Goal: Information Seeking & Learning: Learn about a topic

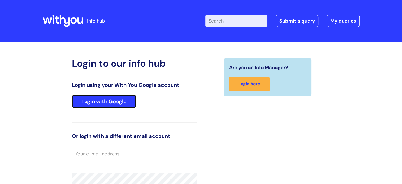
click at [108, 106] on link "Login with Google" at bounding box center [104, 101] width 64 height 14
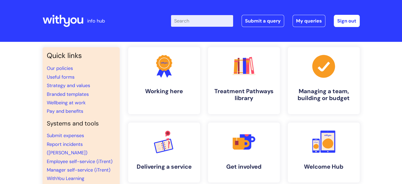
click at [188, 21] on input "Enter your search term here..." at bounding box center [202, 21] width 62 height 12
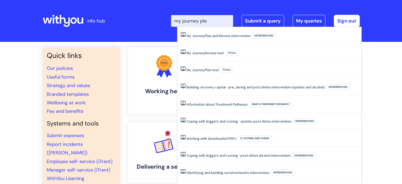
type input "my journey plan"
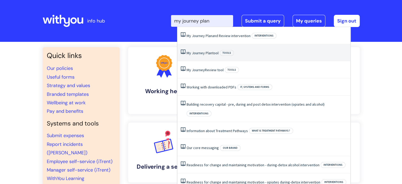
click at [213, 52] on link "My Journey Plan tool" at bounding box center [203, 53] width 32 height 5
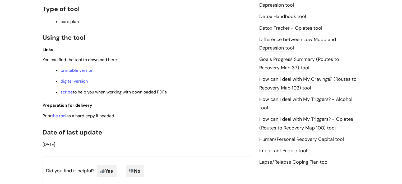
scroll to position [344, 0]
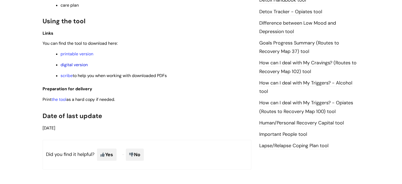
click at [77, 64] on link "digital version" at bounding box center [74, 65] width 27 height 6
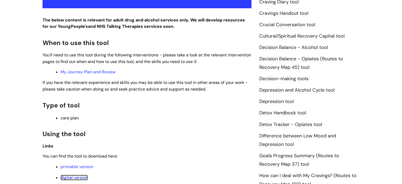
scroll to position [0, 0]
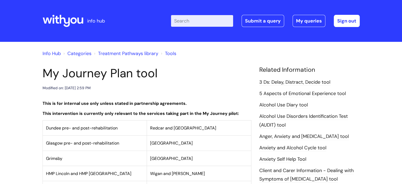
click at [202, 21] on input "Enter your search term here..." at bounding box center [202, 21] width 62 height 12
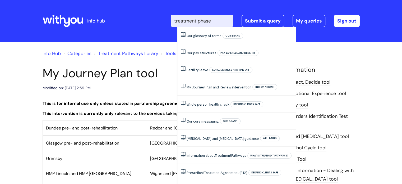
type input "treatment phase"
click button "Search" at bounding box center [0, 0] width 0 height 0
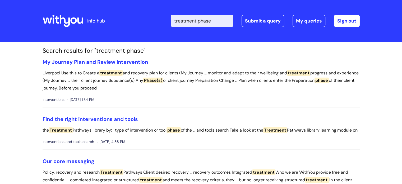
drag, startPoint x: 218, startPoint y: 20, endPoint x: 207, endPoint y: 22, distance: 11.4
click at [207, 22] on input "treatment phase" at bounding box center [202, 21] width 62 height 12
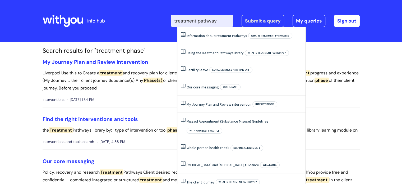
type input "treatment pathways"
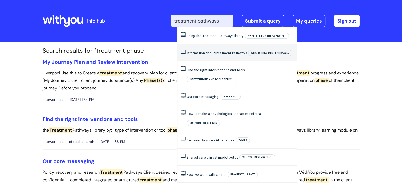
click at [226, 52] on span "Treatment" at bounding box center [223, 53] width 16 height 5
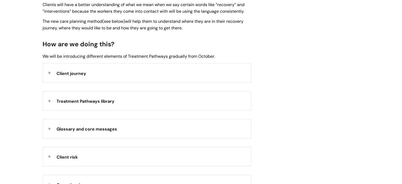
scroll to position [582, 0]
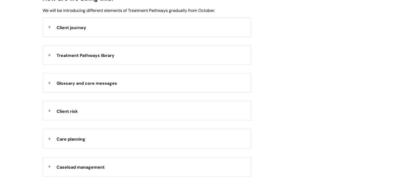
click at [86, 54] on span "Treatment Pathways library" at bounding box center [86, 56] width 58 height 6
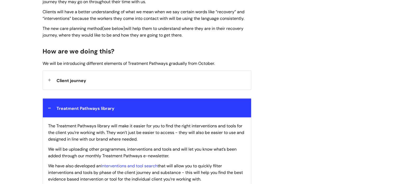
scroll to position [529, 0]
click at [85, 81] on span "Client journey" at bounding box center [72, 81] width 30 height 6
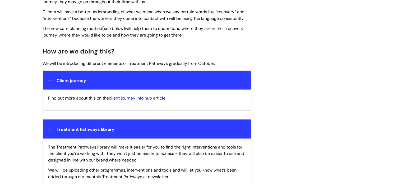
click at [130, 98] on link "client journey info hub article" at bounding box center [137, 98] width 57 height 6
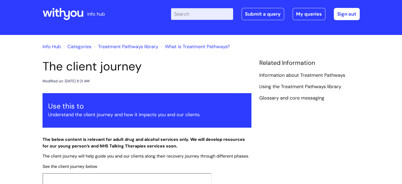
scroll to position [106, 0]
